Goal: Transaction & Acquisition: Obtain resource

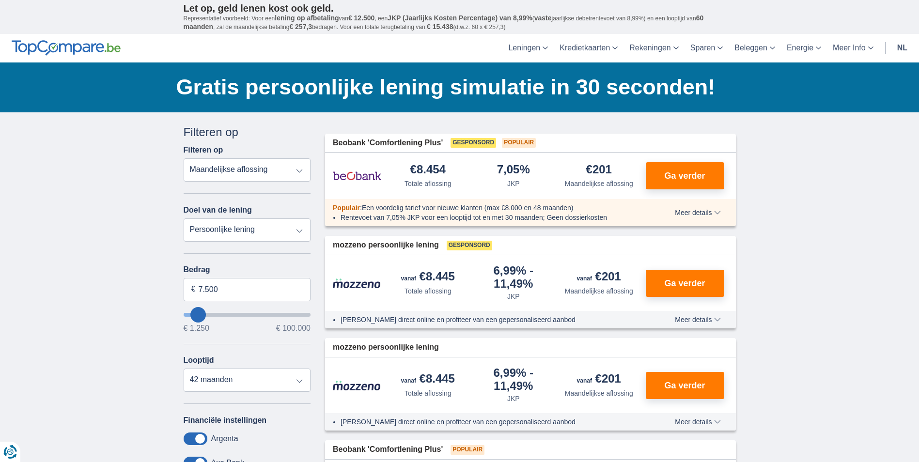
click at [300, 172] on select "Totale aflossing JKP Maandelijkse aflossing" at bounding box center [247, 169] width 127 height 23
click at [301, 172] on select "Totale aflossing JKP Maandelijkse aflossing" at bounding box center [247, 169] width 127 height 23
click at [300, 169] on select "Totale aflossing JKP Maandelijkse aflossing" at bounding box center [247, 169] width 127 height 23
select select "apr+"
click at [184, 158] on select "Totale aflossing JKP Maandelijkse aflossing" at bounding box center [247, 169] width 127 height 23
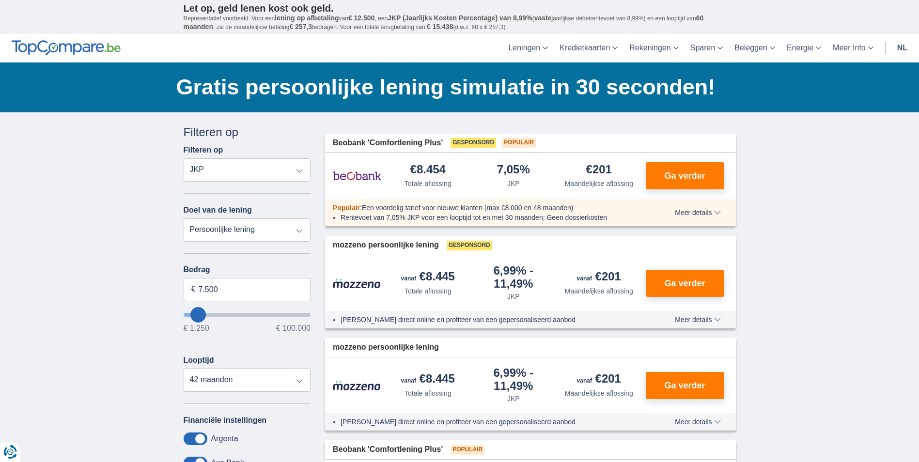
click at [305, 232] on select "Persoonlijke lening Auto Moto / fiets Mobilhome / caravan Renovatie Energie Sch…" at bounding box center [247, 230] width 127 height 23
select select "renovationLoan"
click at [184, 219] on select "Persoonlijke lening Auto Moto / fiets Mobilhome / caravan Renovatie Energie Sch…" at bounding box center [247, 230] width 127 height 23
type input "15.000"
type input "15250"
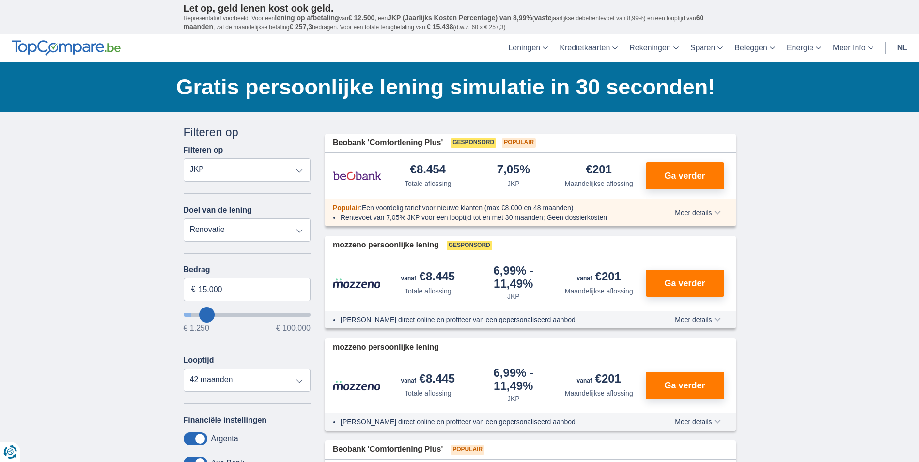
select select "60"
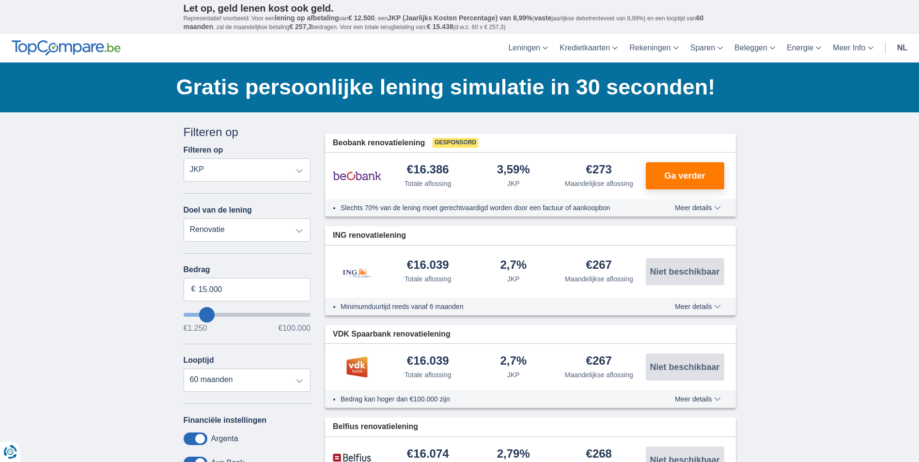
type input "17250"
type input "17.250"
select select "84"
type input "36.250"
type input "36250"
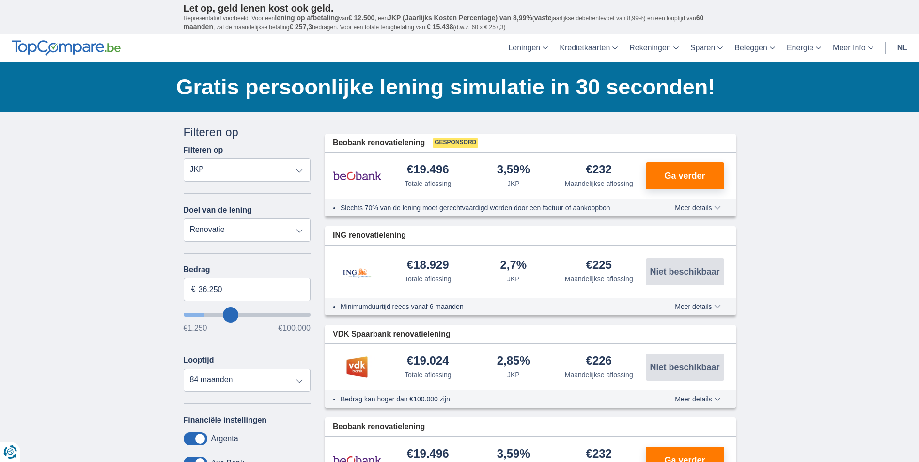
click at [231, 314] on input "wantToBorrow" at bounding box center [247, 315] width 127 height 4
select select "120"
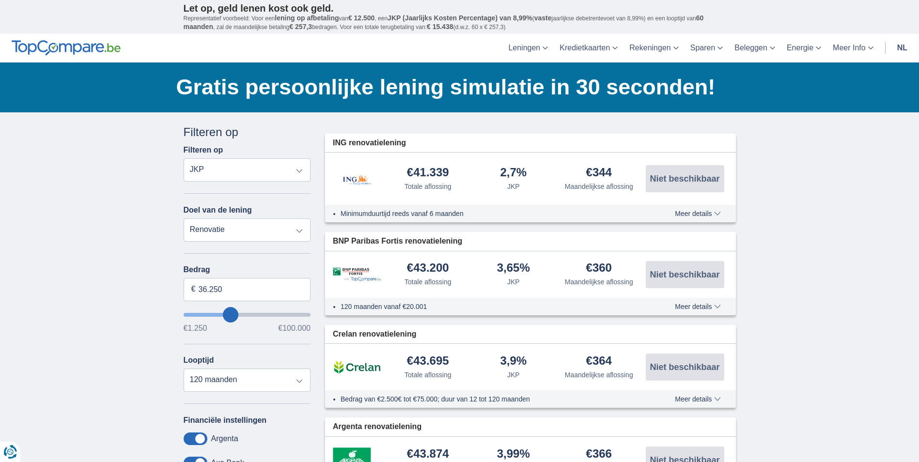
type input "61.250"
type input "61250"
click at [259, 316] on input "wantToBorrow" at bounding box center [247, 315] width 127 height 4
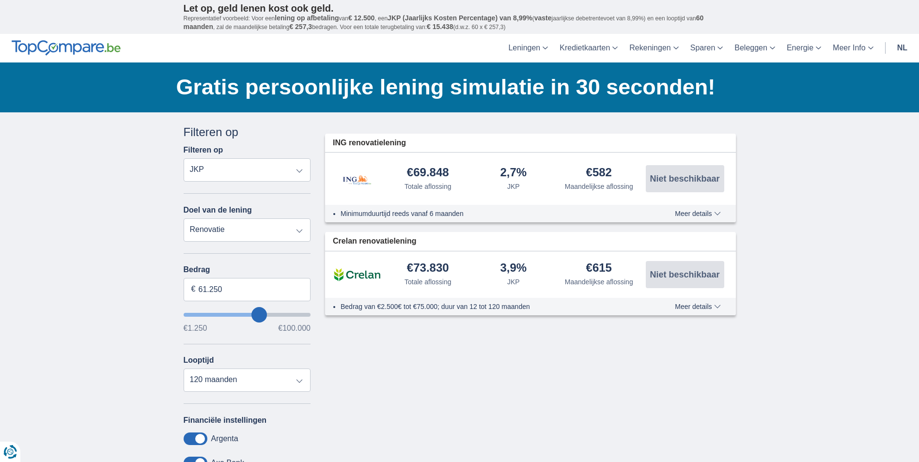
click at [252, 314] on input "wantToBorrow" at bounding box center [247, 315] width 127 height 4
type input "53.250"
type input "53250"
click at [250, 315] on input "wantToBorrow" at bounding box center [247, 315] width 127 height 4
type input "46.250"
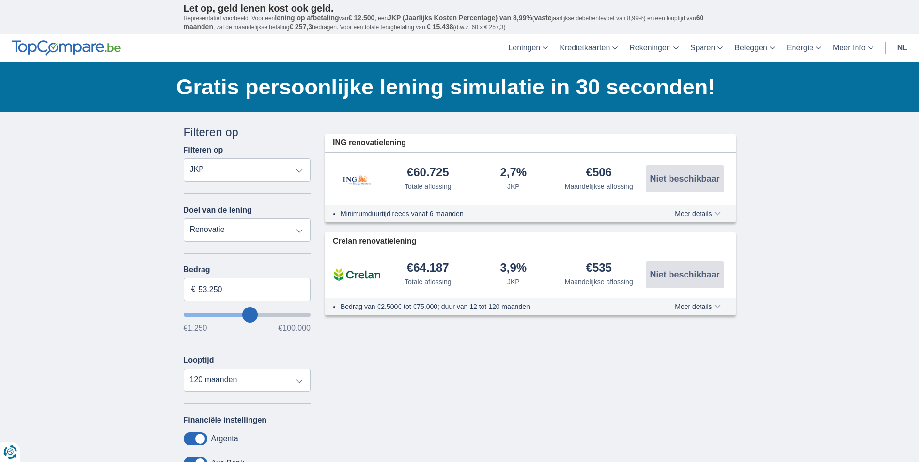
type input "46250"
type input "47.250"
type input "47250"
click at [243, 315] on input "wantToBorrow" at bounding box center [247, 315] width 127 height 4
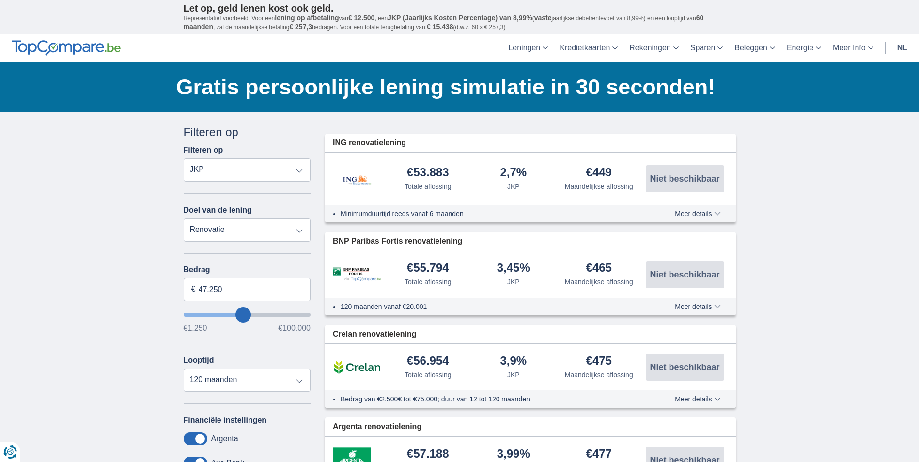
type input "52.250"
type input "52250"
type input "53.250"
type input "53250"
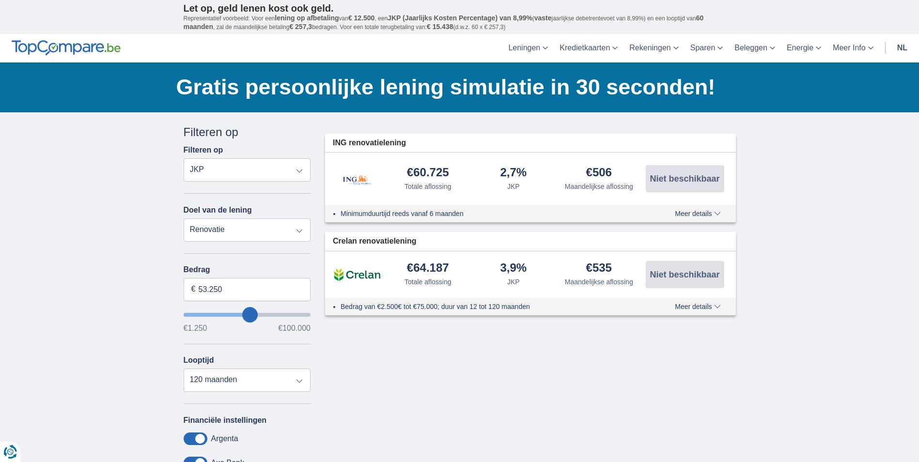
type input "52.250"
type input "52250"
type input "51.250"
type input "51250"
type input "50.250"
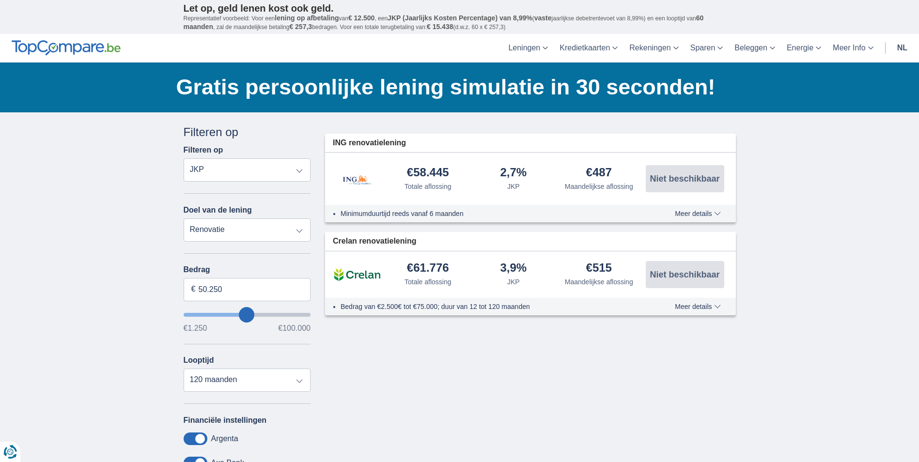
type input "49250"
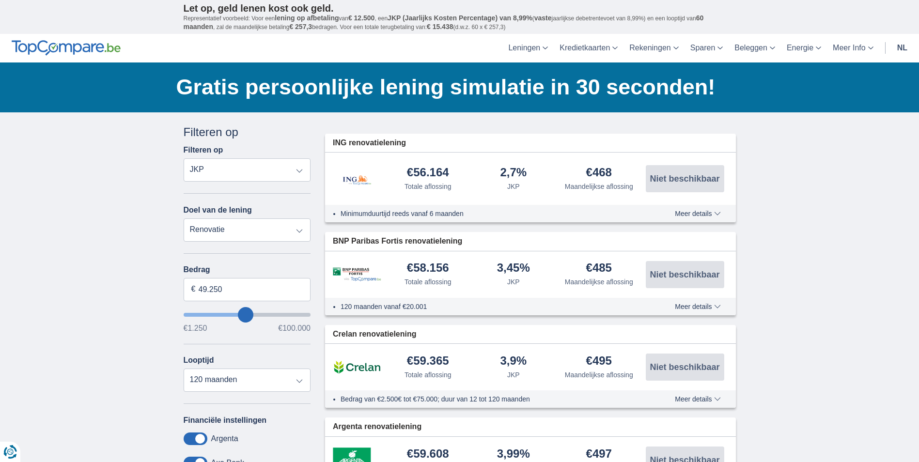
type input "53.250"
type input "53250"
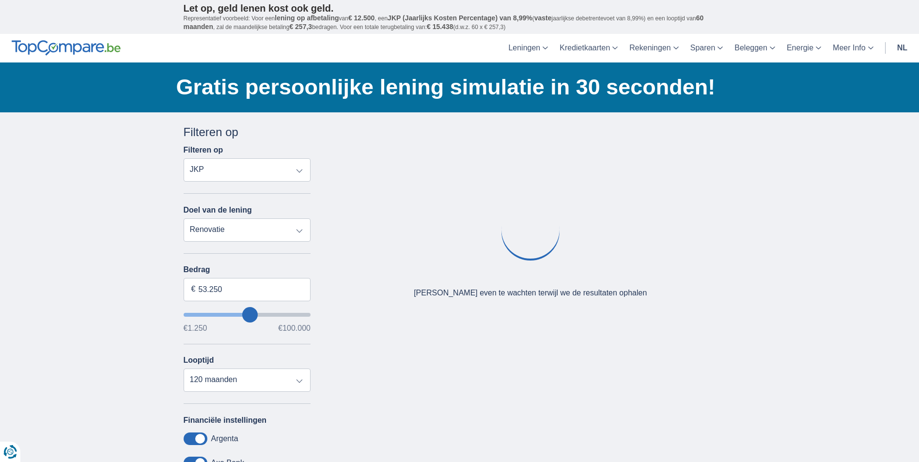
type input "52.250"
type input "52250"
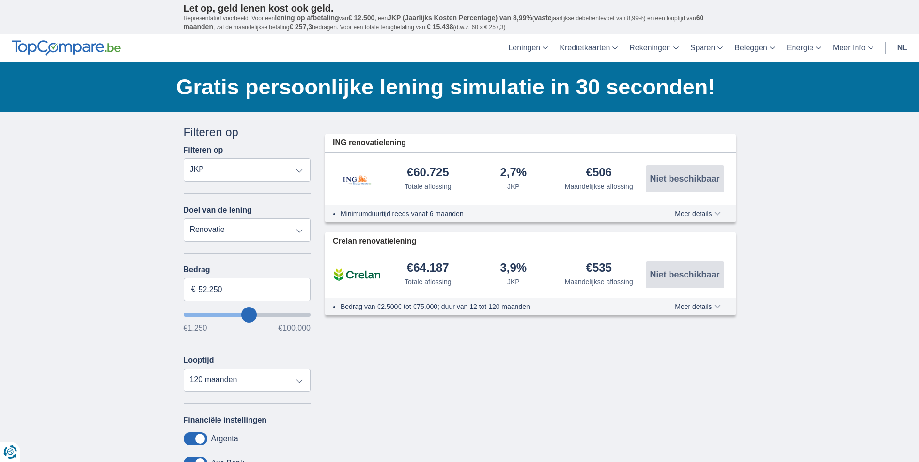
type input "51.250"
type input "50250"
type input "50.250"
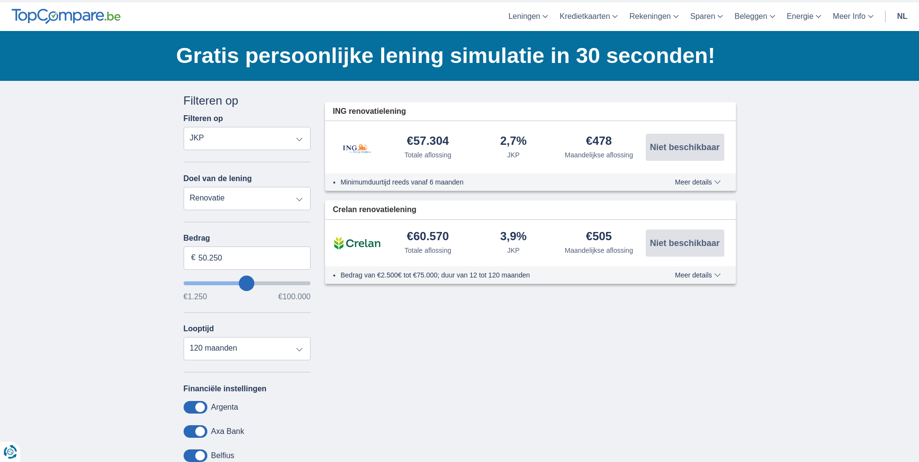
scroll to position [48, 0]
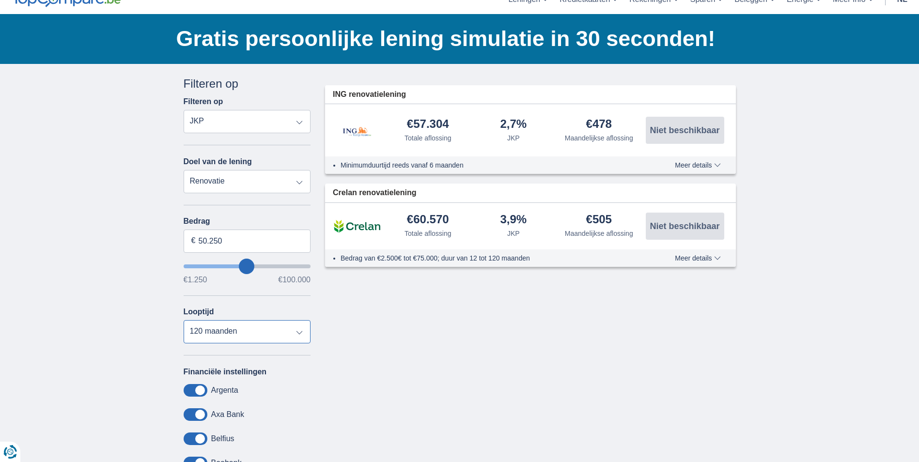
click at [300, 338] on select "12 maanden 18 maanden 24 maanden 30 maanden 36 maanden 42 maanden 48 maanden 60…" at bounding box center [247, 331] width 127 height 23
click at [299, 333] on select "12 maanden 18 maanden 24 maanden 30 maanden 36 maanden 42 maanden 48 maanden 60…" at bounding box center [247, 331] width 127 height 23
click at [184, 320] on select "12 maanden 18 maanden 24 maanden 30 maanden 36 maanden 42 maanden 48 maanden 60…" at bounding box center [247, 331] width 127 height 23
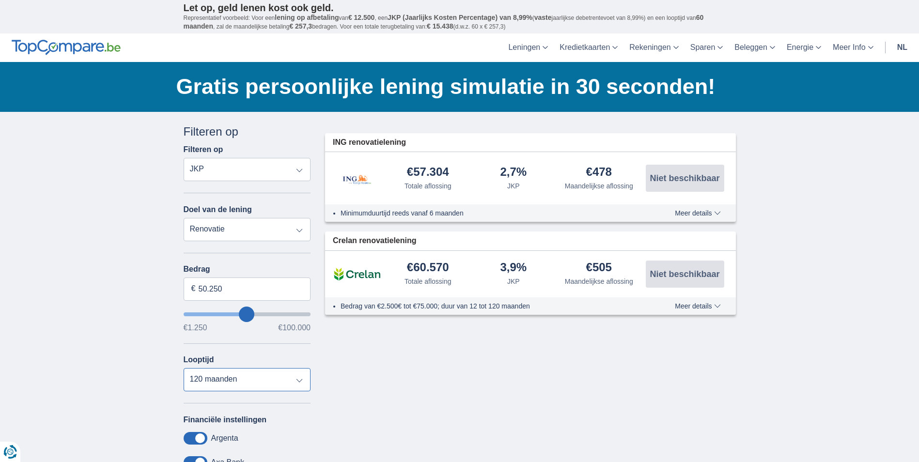
scroll to position [0, 0]
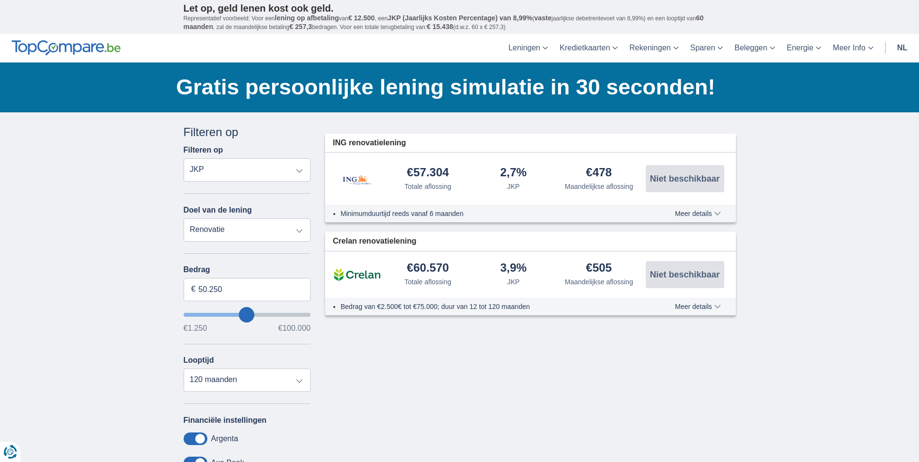
click at [700, 213] on span "Meer details" at bounding box center [698, 213] width 46 height 7
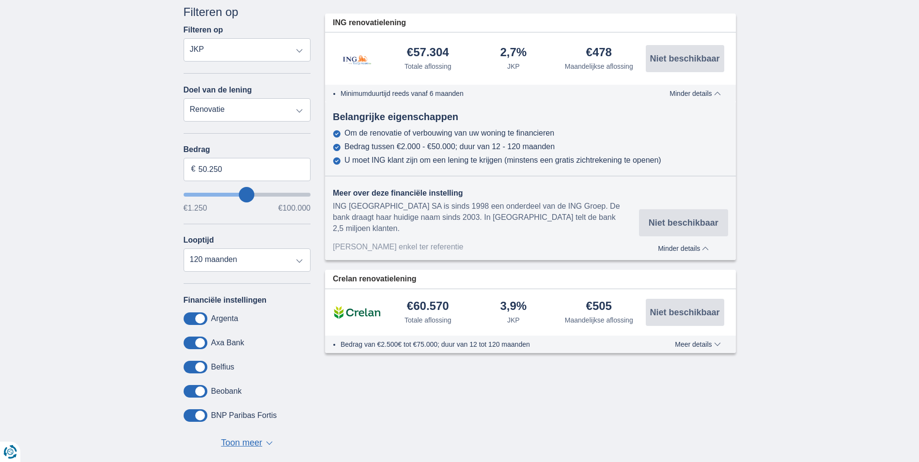
scroll to position [145, 0]
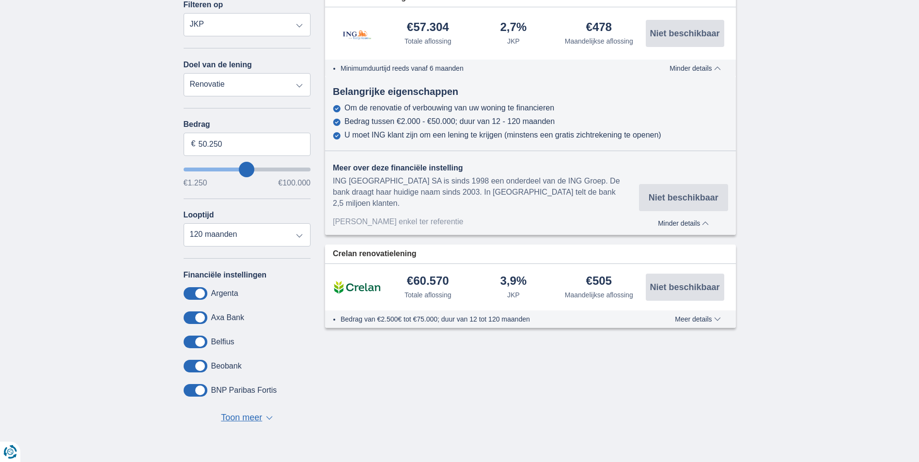
click at [701, 316] on span "Meer details" at bounding box center [698, 319] width 46 height 7
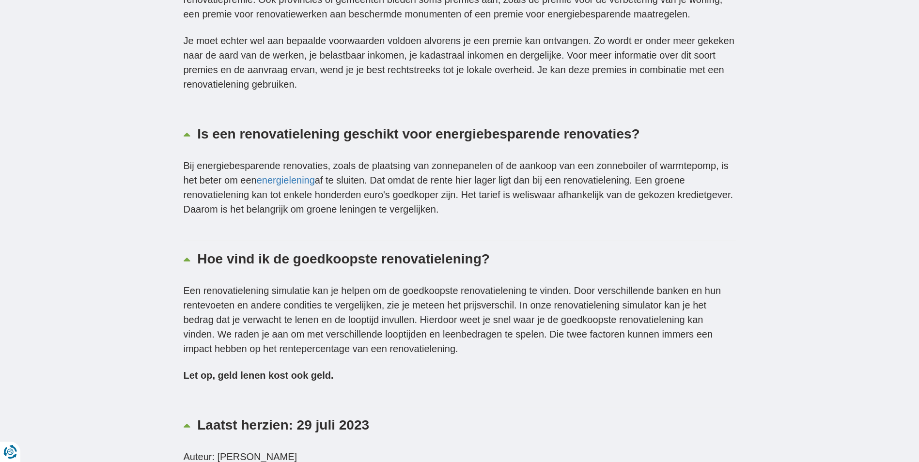
scroll to position [2860, 0]
